Goal: Find specific page/section: Find specific page/section

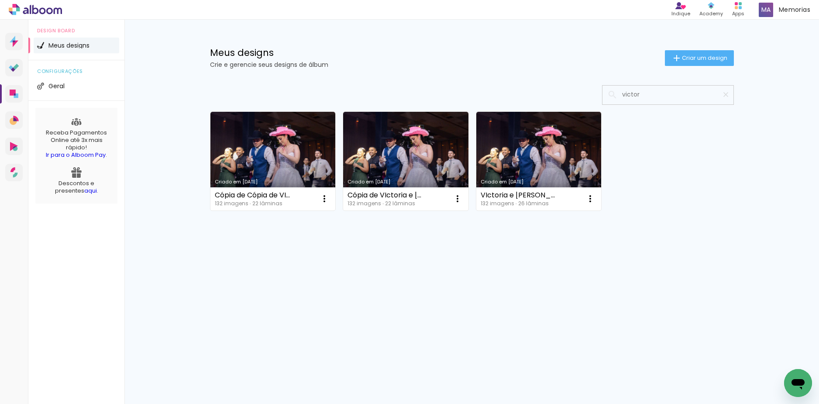
type input "victor"
type paper-input "victor"
click at [408, 170] on link "Criado em [DATE]" at bounding box center [405, 161] width 125 height 99
